Goal: Task Accomplishment & Management: Complete application form

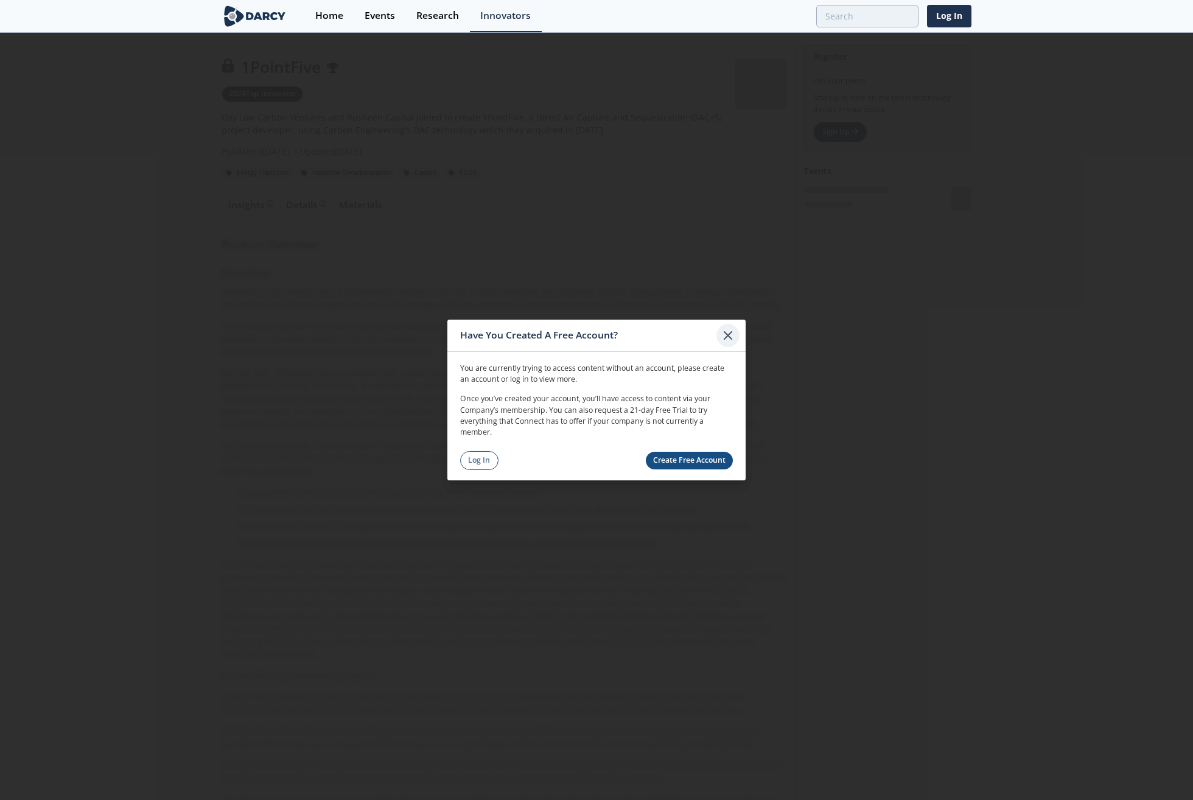
click at [726, 340] on icon at bounding box center [727, 335] width 15 height 15
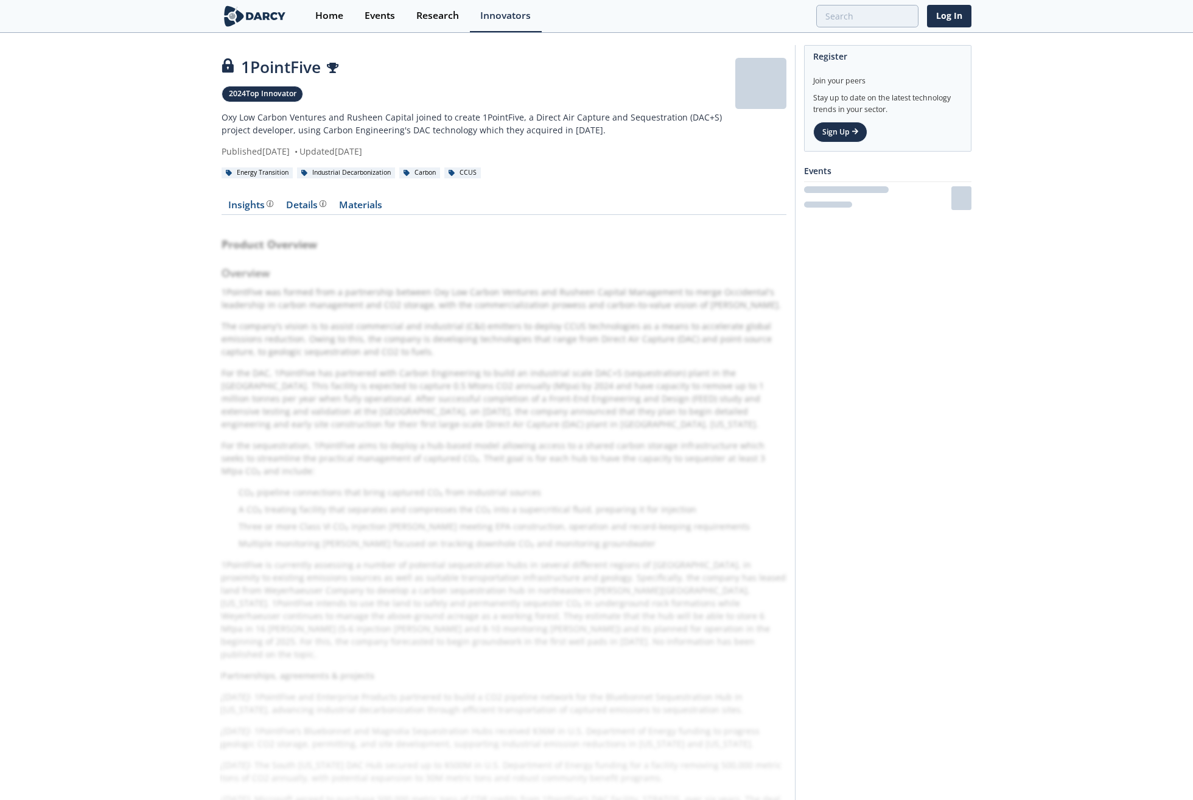
click at [903, 275] on div "Register Join your peers Stay up to date on the latest technology trends in you…" at bounding box center [883, 604] width 176 height 1119
click at [664, 63] on div "1PointFive" at bounding box center [478, 67] width 514 height 24
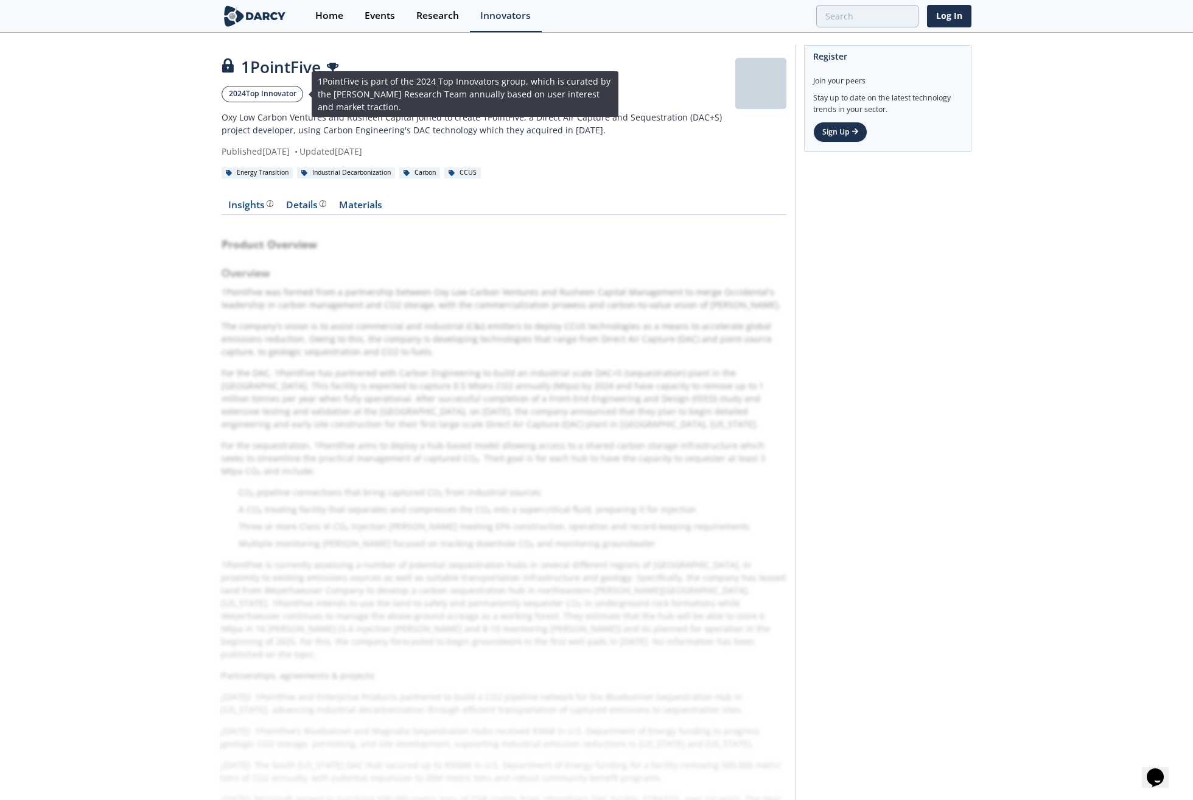
click at [288, 91] on link "2024 Top Innovator" at bounding box center [262, 94] width 82 height 16
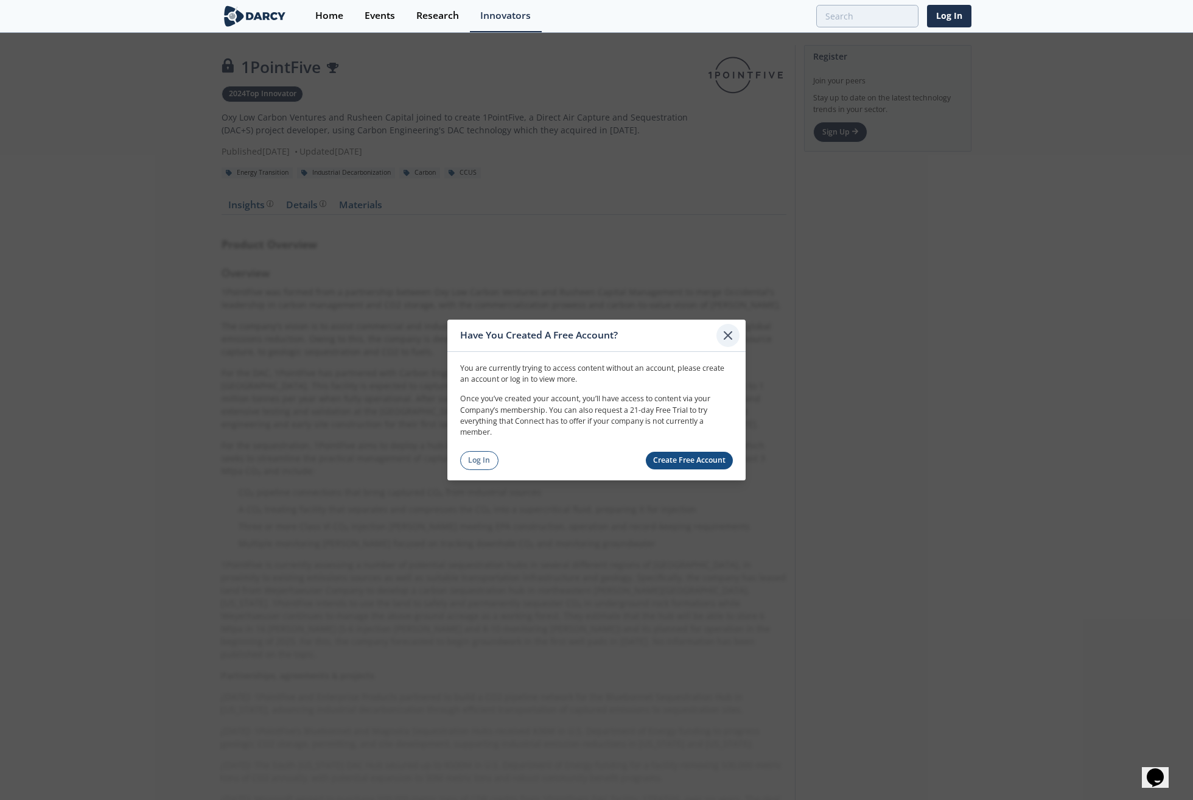
click at [727, 329] on icon at bounding box center [727, 335] width 15 height 15
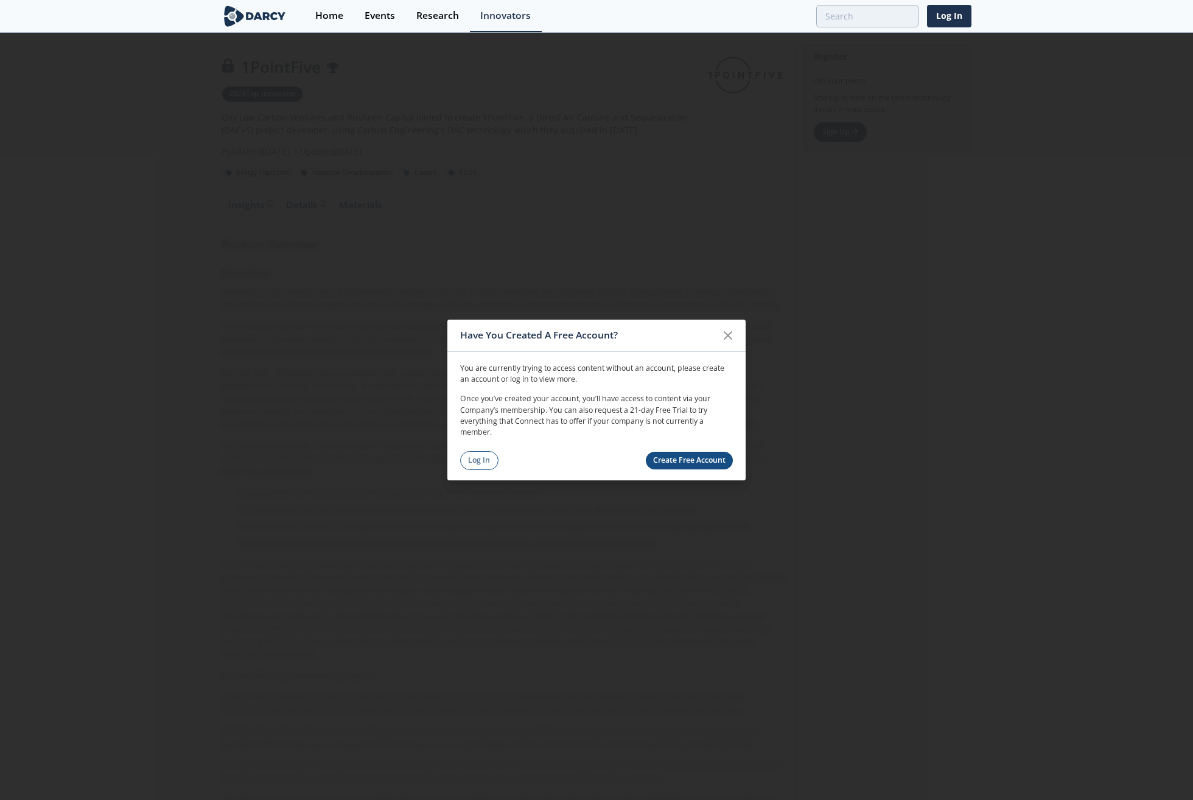
click at [660, 453] on link "Create Free Account" at bounding box center [690, 460] width 88 height 18
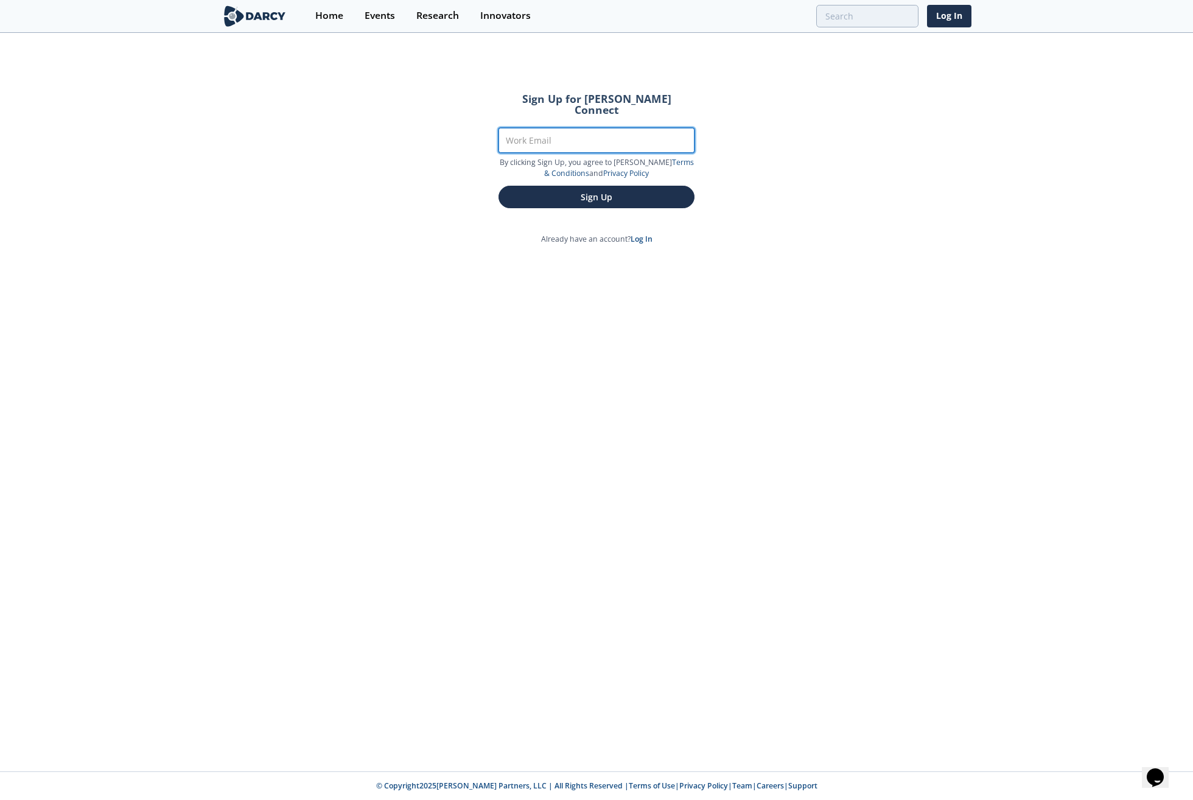
click at [585, 131] on input "Work Email" at bounding box center [596, 140] width 196 height 25
type input "k-hashizaki@iae.or.jp"
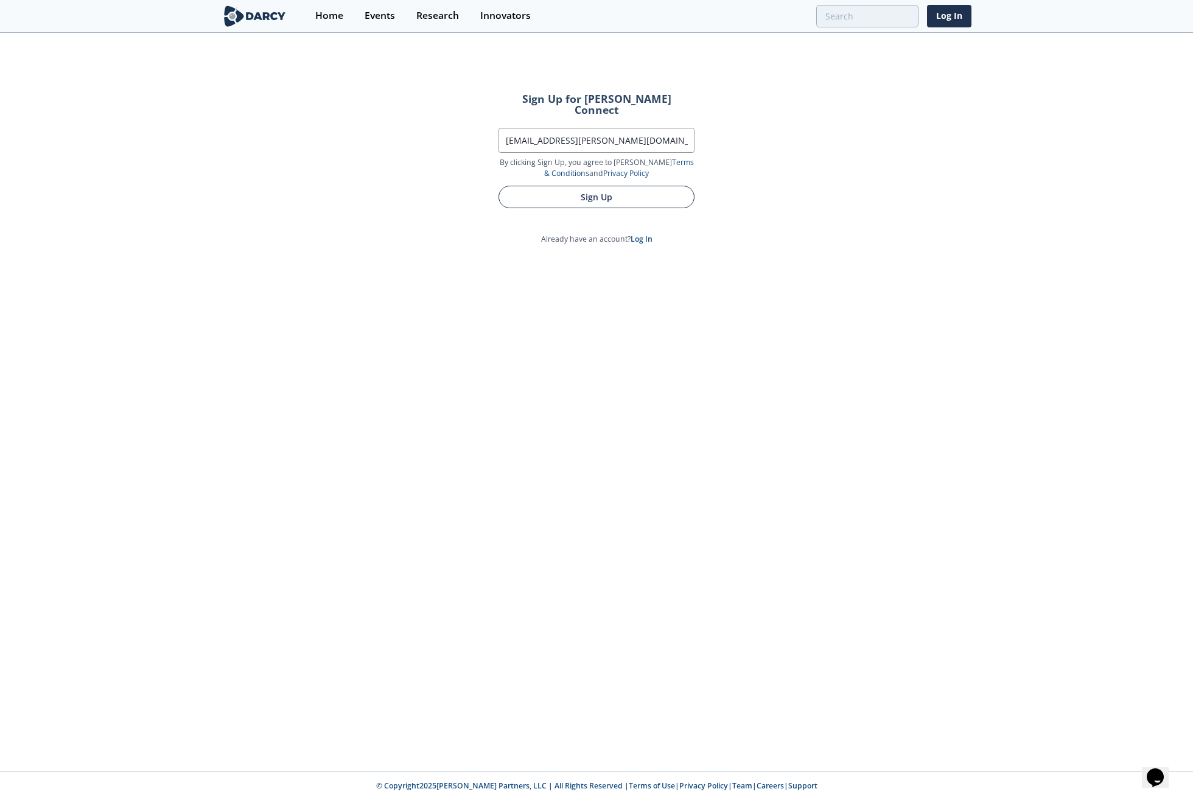
click at [664, 186] on button "Sign Up" at bounding box center [596, 197] width 196 height 23
click at [595, 186] on button "Sign Up" at bounding box center [596, 197] width 196 height 23
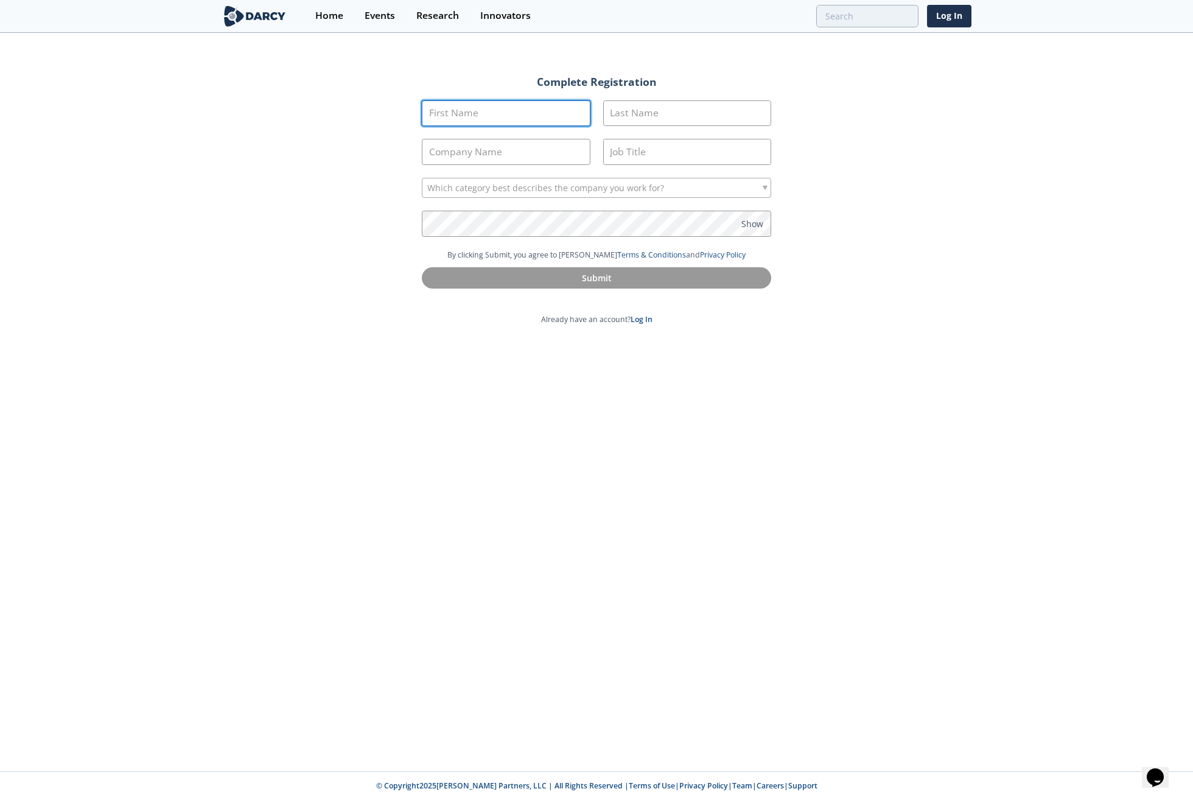
click at [499, 108] on input "First Name" at bounding box center [506, 113] width 169 height 26
type input "Katsuo"
type input "Hashizaki"
type input "The Institute of Applied Energy"
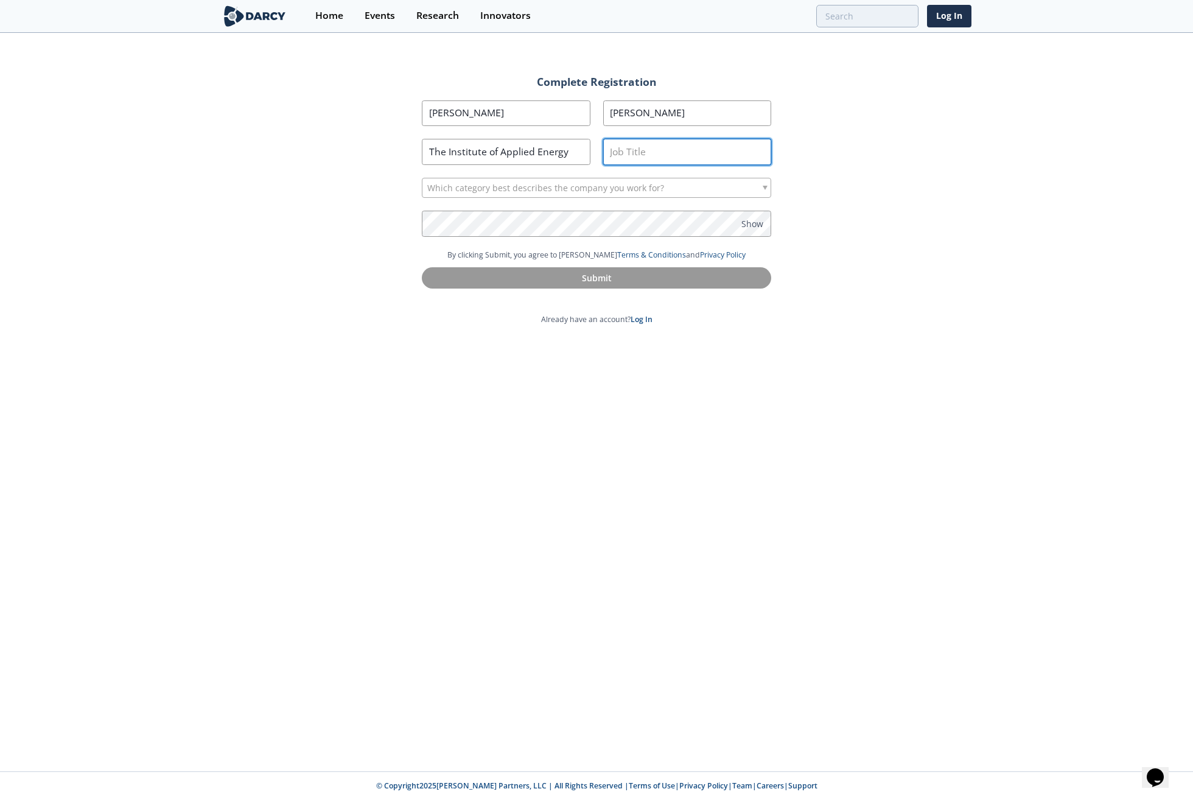
click at [634, 147] on input "Job Title" at bounding box center [687, 152] width 169 height 26
click at [626, 152] on input "Reaearch" at bounding box center [687, 152] width 169 height 26
type input "Research"
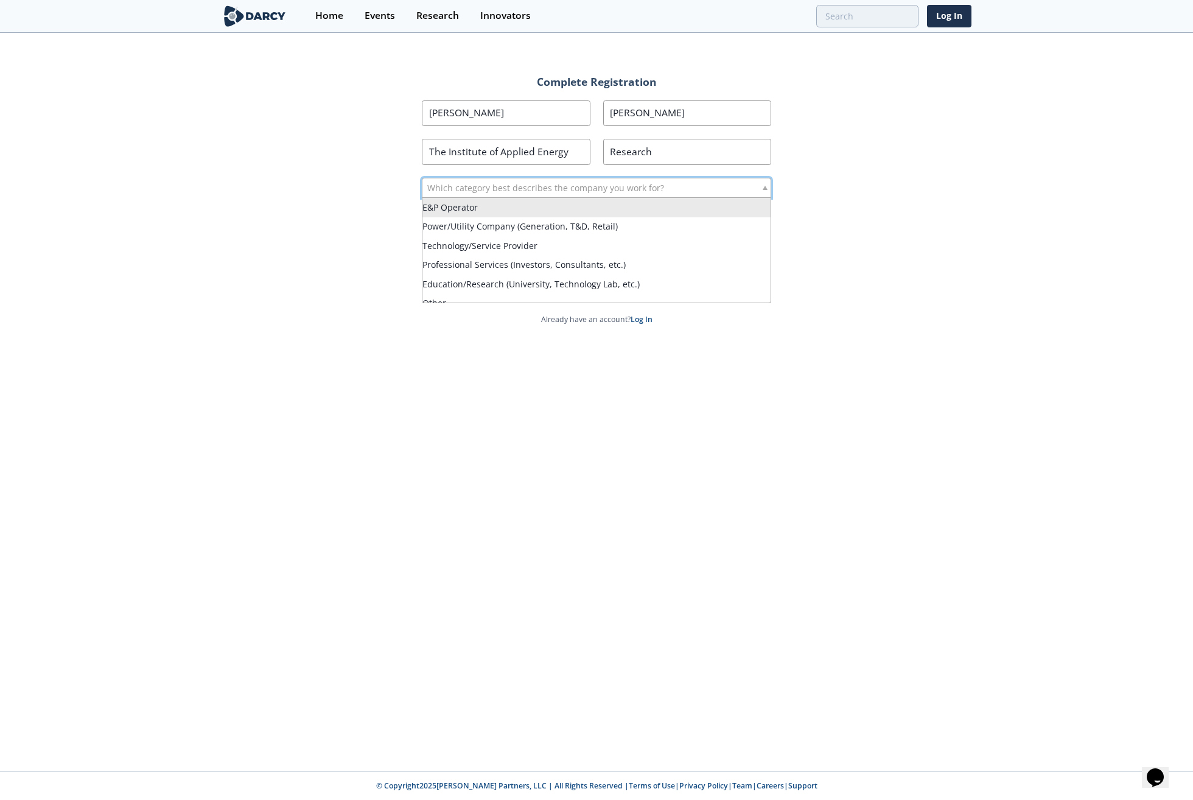
click at [762, 187] on span at bounding box center [764, 188] width 5 height 4
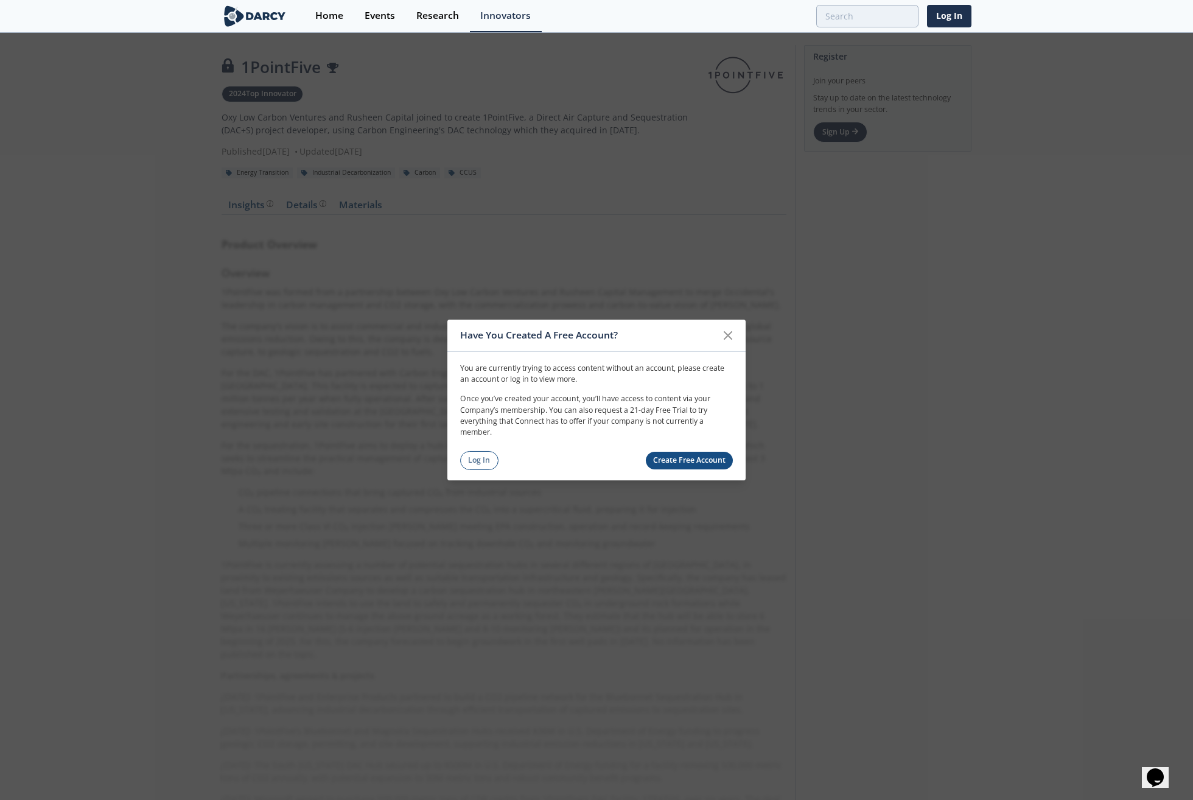
click at [664, 216] on div "Have You Created A Free Account? You are currently trying to access content wit…" at bounding box center [596, 400] width 1193 height 800
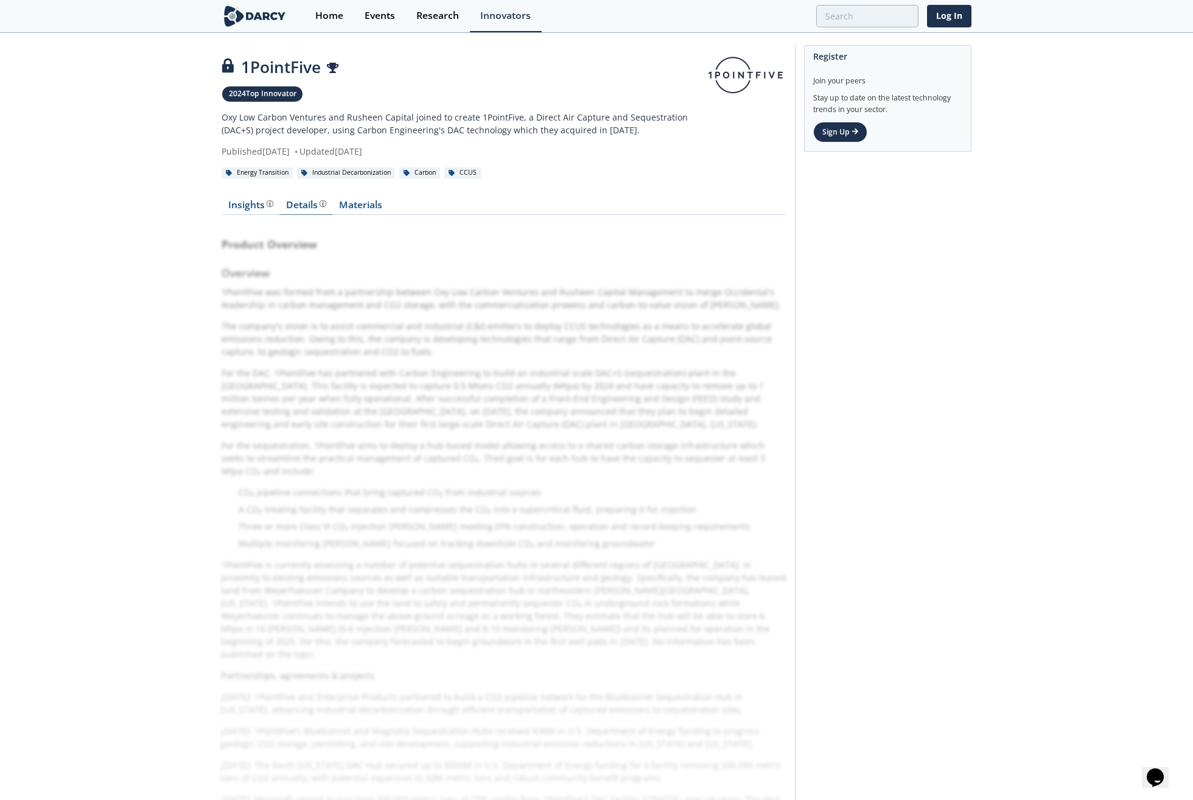
click at [303, 202] on div "Details Product overview, business model, technology and applications as added …" at bounding box center [306, 205] width 40 height 10
